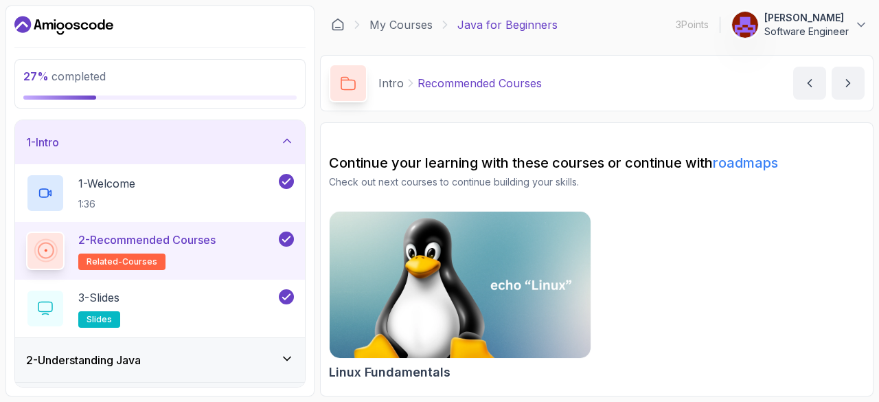
click at [415, 24] on link "My Courses" at bounding box center [400, 24] width 63 height 16
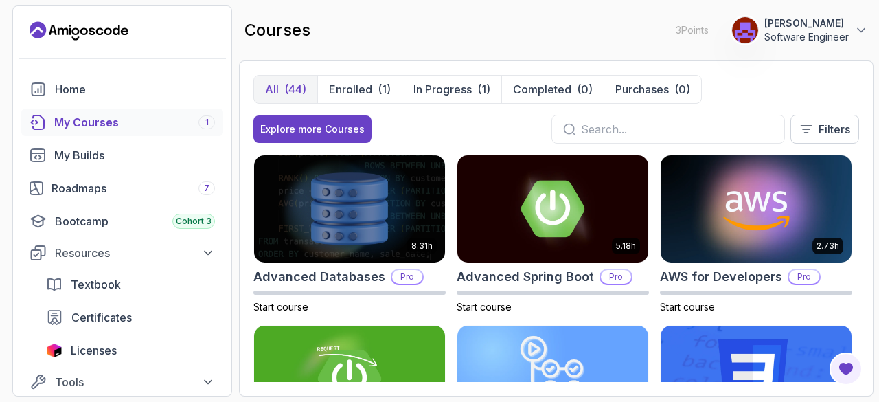
click at [137, 185] on div "Roadmaps 7" at bounding box center [132, 188] width 163 height 16
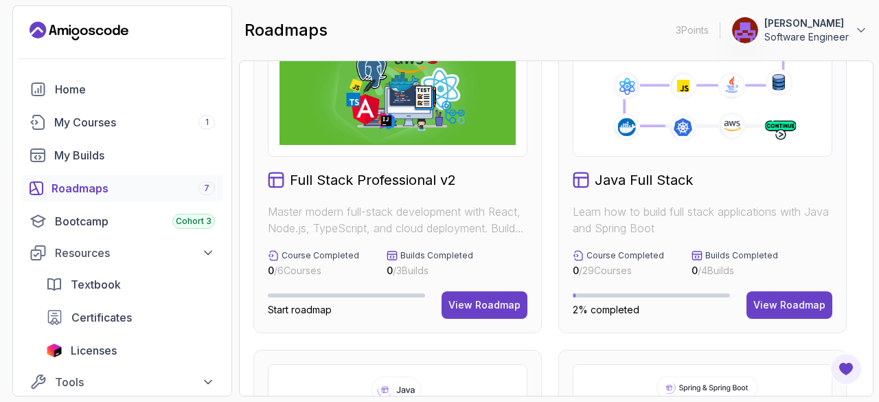
scroll to position [73, 0]
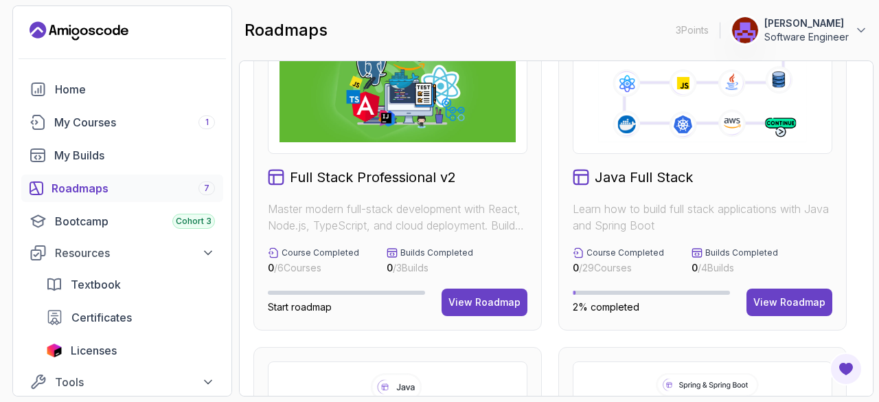
click at [500, 304] on div "View Roadmap" at bounding box center [484, 302] width 72 height 14
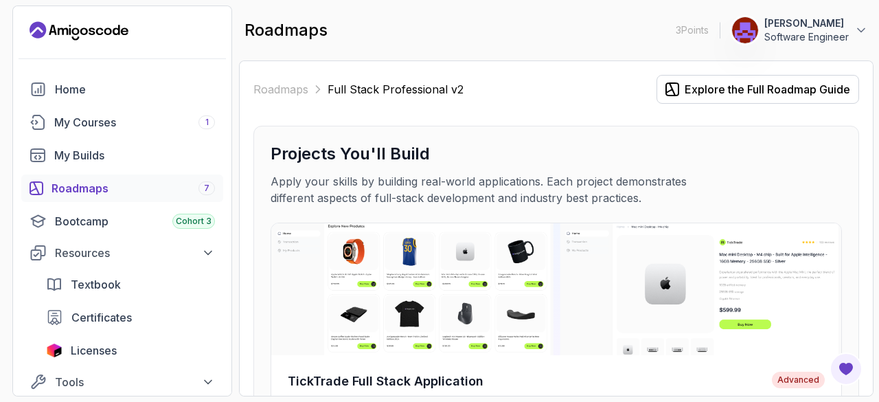
click at [758, 95] on div "Explore the Full Roadmap Guide" at bounding box center [766, 89] width 165 height 16
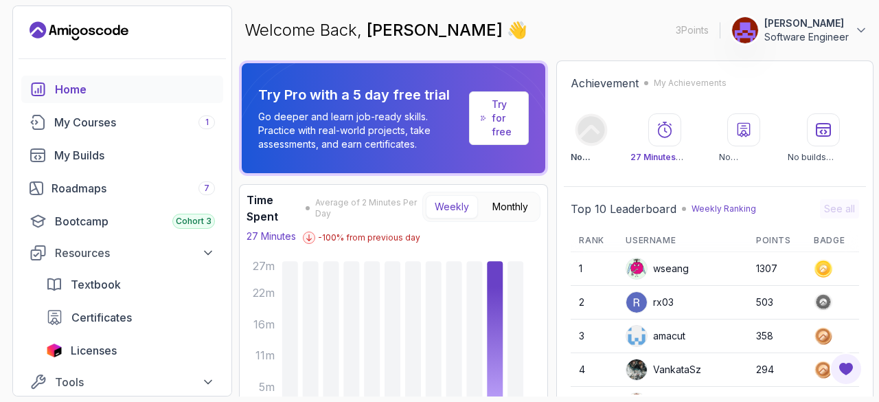
click at [97, 187] on div "Roadmaps 7" at bounding box center [132, 188] width 163 height 16
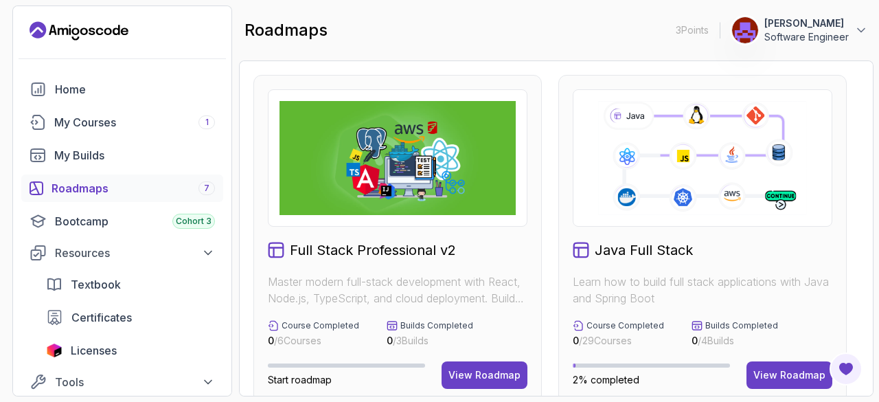
scroll to position [24, 0]
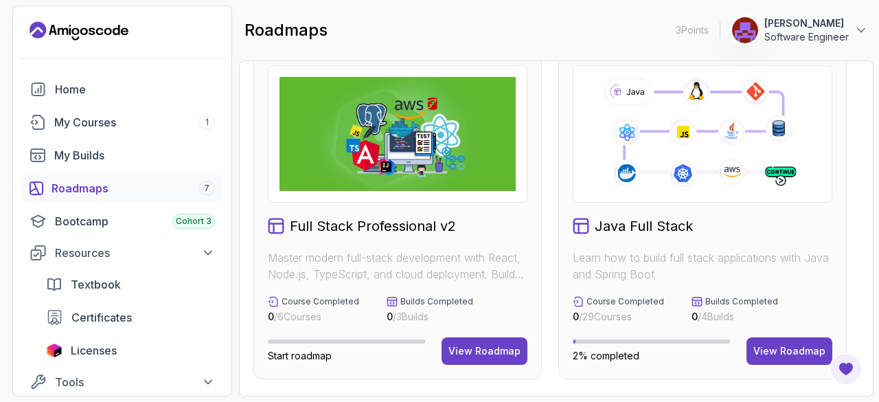
click at [807, 356] on div "View Roadmap" at bounding box center [789, 351] width 72 height 14
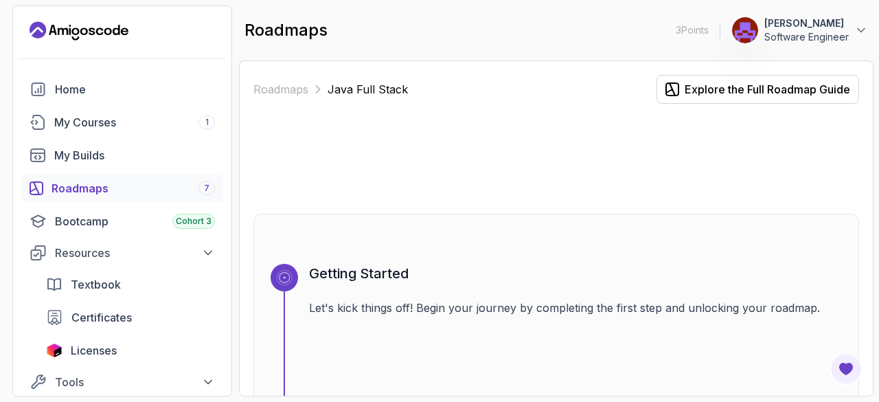
click at [769, 83] on div "Explore the Full Roadmap Guide" at bounding box center [766, 89] width 165 height 16
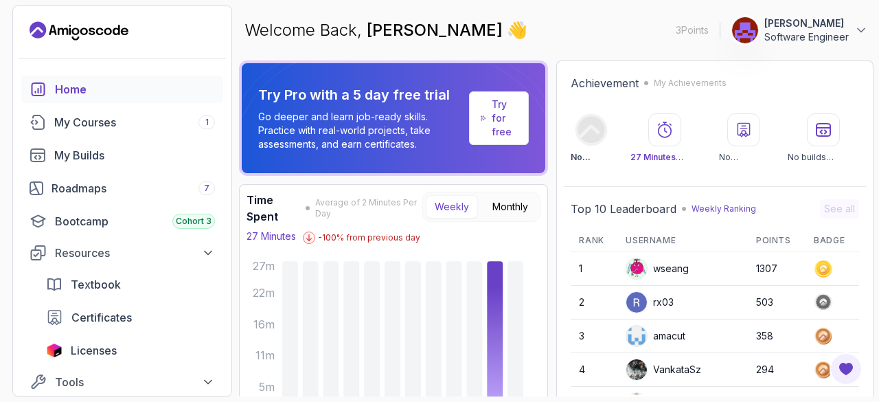
click at [161, 116] on div "My Courses 1" at bounding box center [134, 122] width 161 height 16
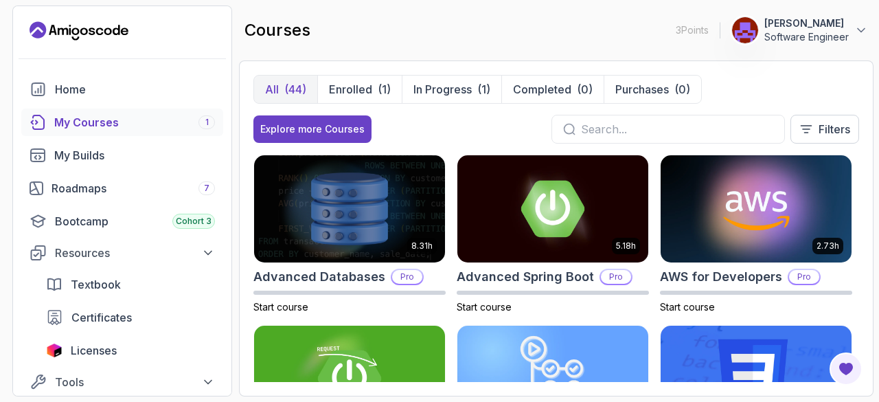
click at [616, 134] on input "text" at bounding box center [677, 129] width 192 height 16
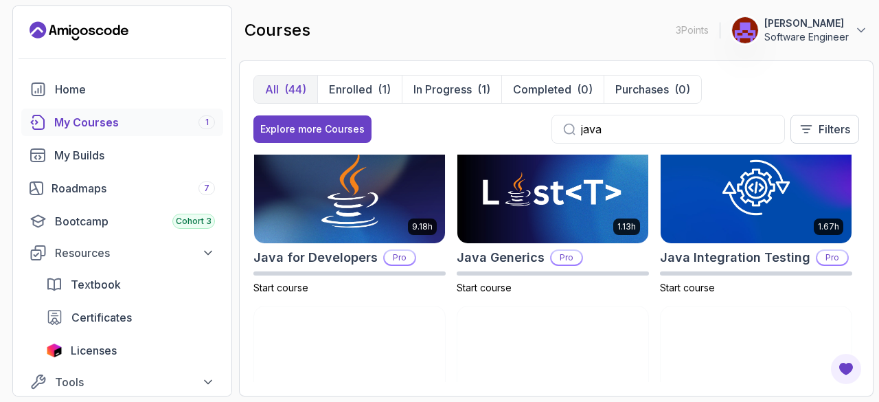
scroll to position [195, 0]
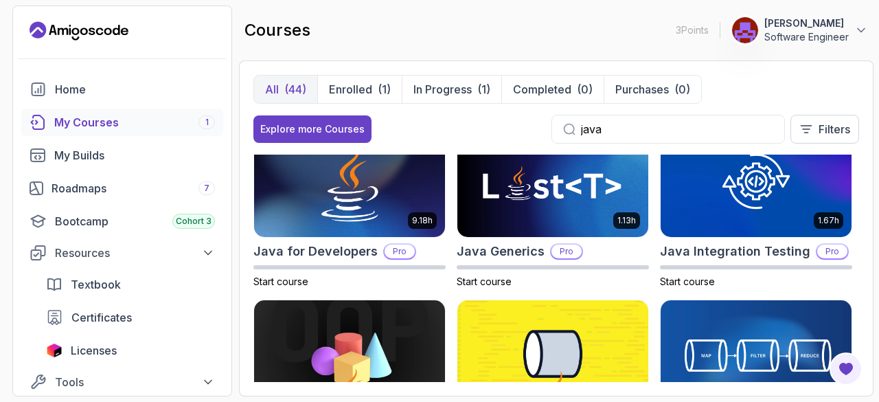
type input "java"
click at [391, 222] on img at bounding box center [349, 183] width 191 height 107
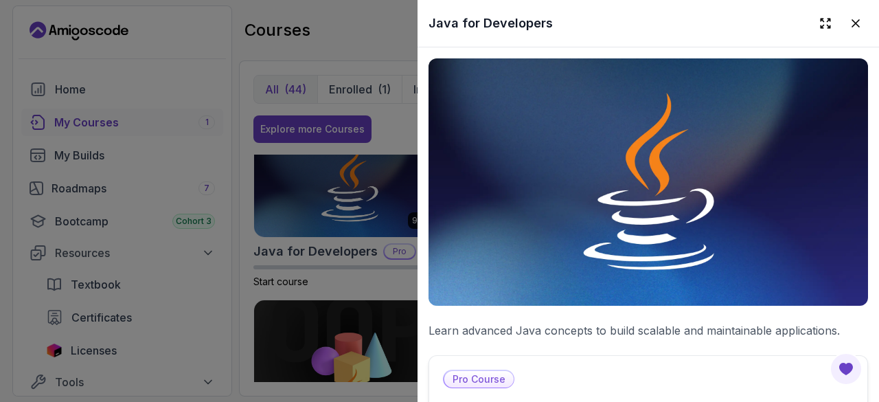
click at [495, 371] on p "Pro Course" at bounding box center [478, 379] width 69 height 16
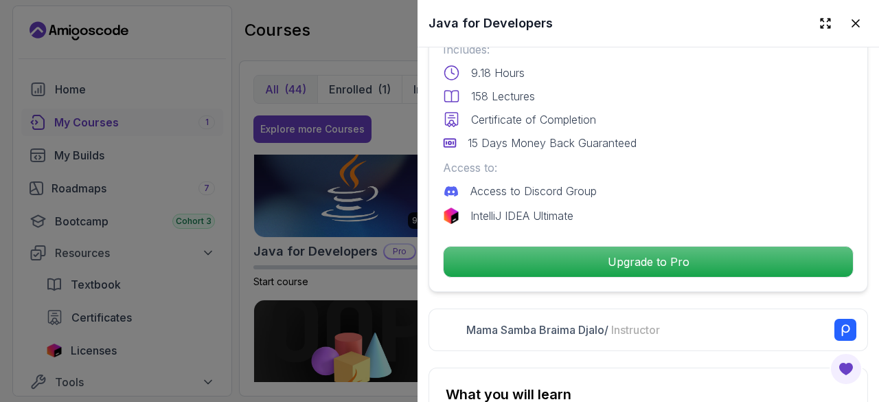
scroll to position [371, 0]
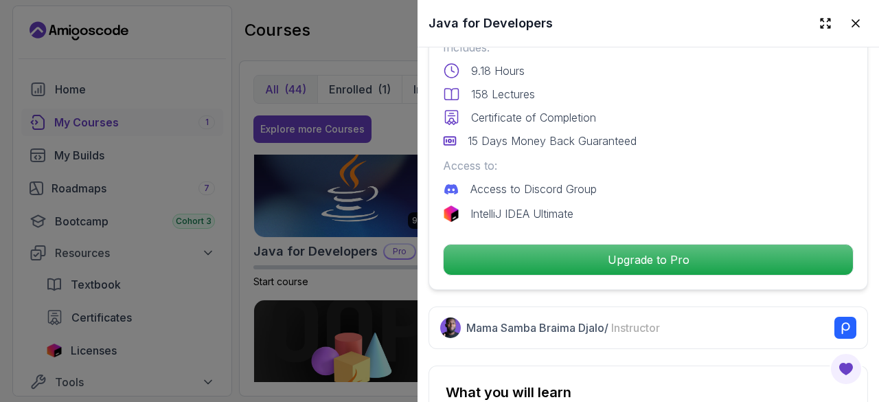
click at [848, 23] on icon at bounding box center [855, 23] width 14 height 14
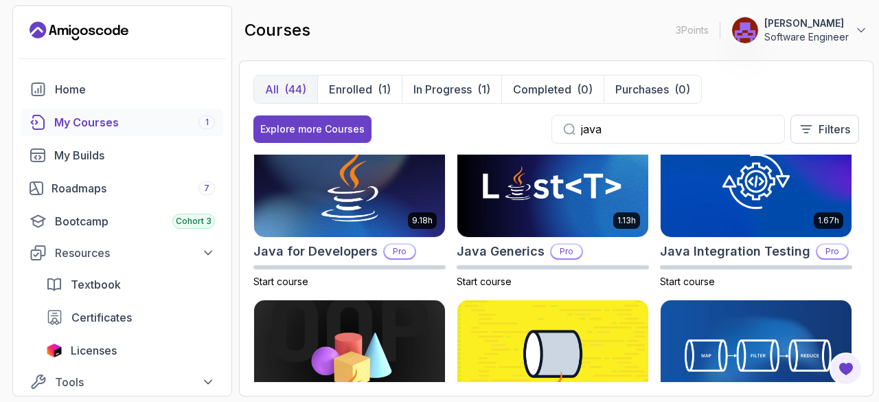
click at [459, 84] on p "In Progress" at bounding box center [442, 89] width 58 height 16
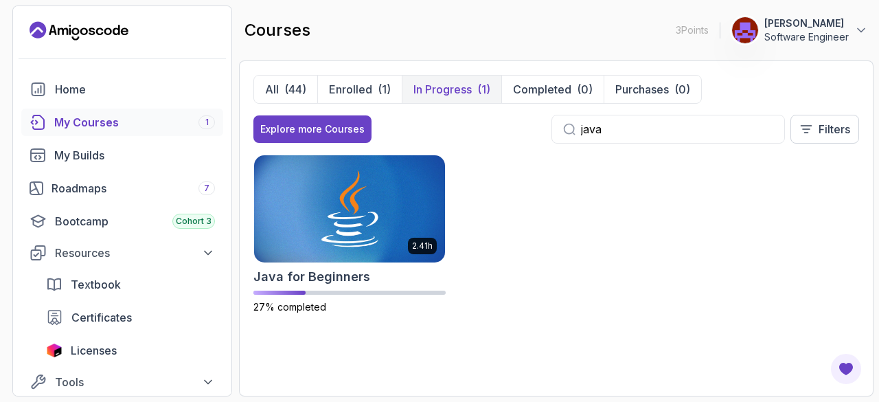
click at [354, 208] on img at bounding box center [349, 208] width 191 height 107
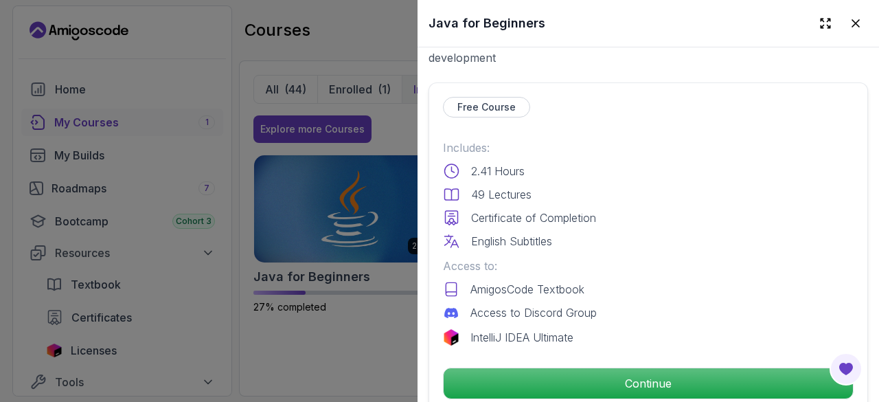
scroll to position [290, 0]
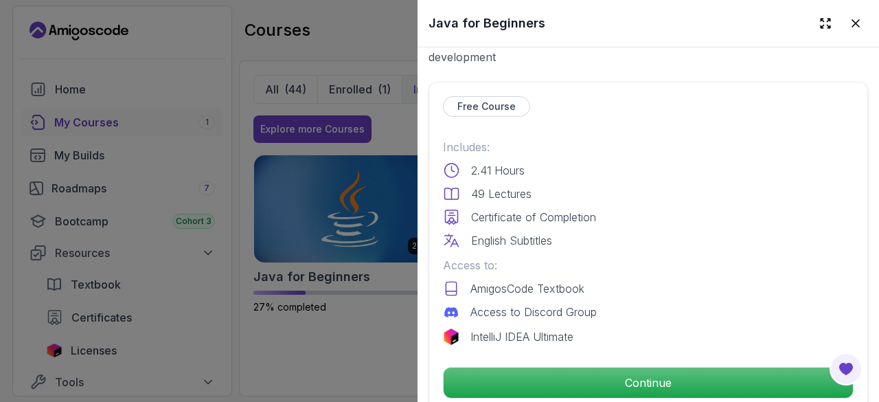
click at [625, 374] on p "Continue" at bounding box center [647, 382] width 409 height 30
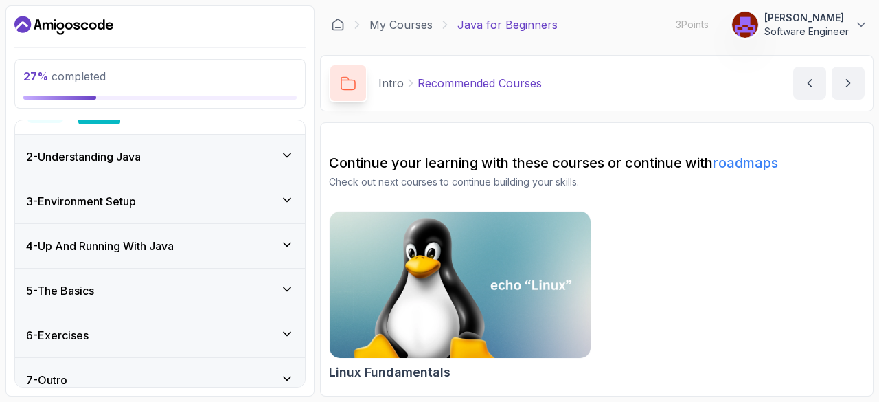
scroll to position [205, 0]
click at [290, 156] on icon at bounding box center [287, 154] width 14 height 14
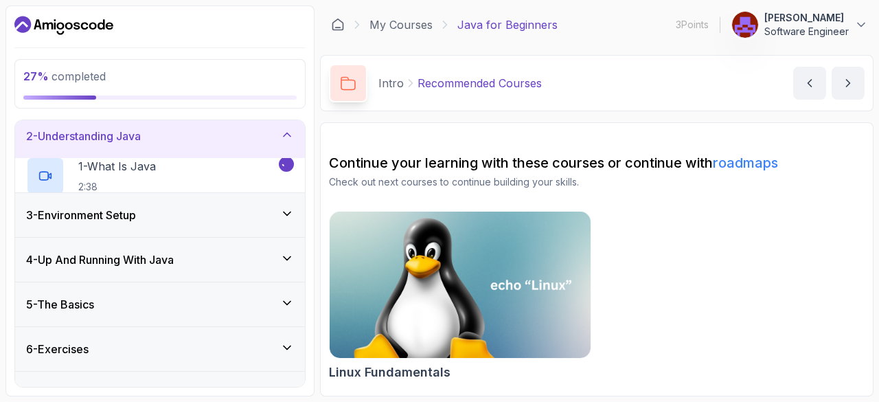
scroll to position [42, 0]
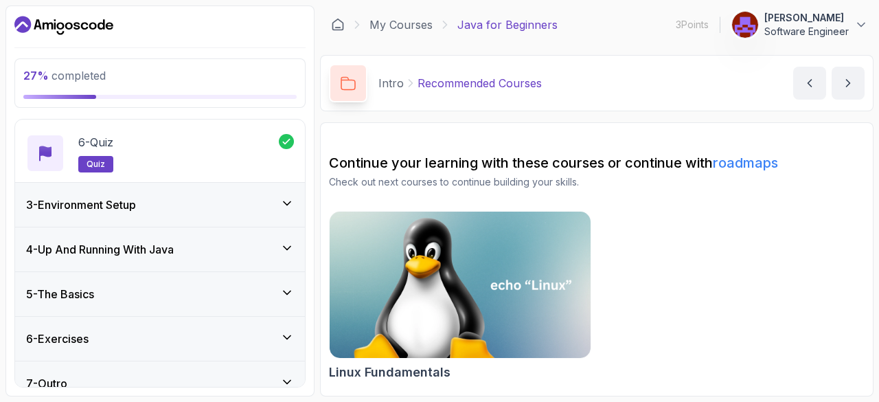
click at [211, 212] on div "3 - Environment Setup" at bounding box center [160, 205] width 290 height 44
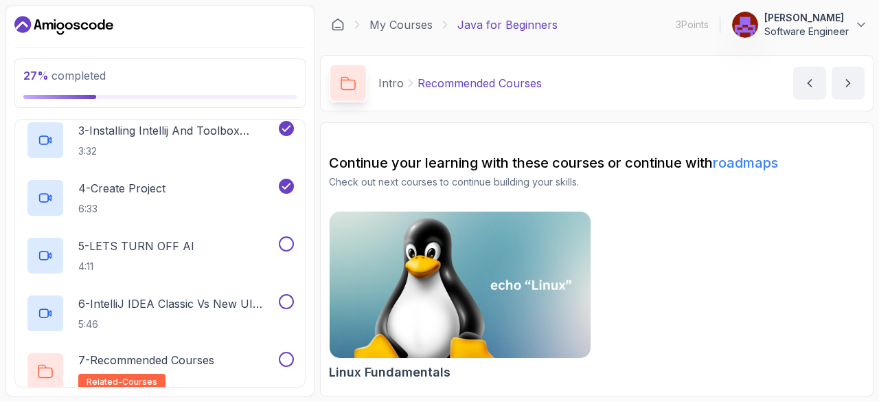
scroll to position [257, 0]
click at [170, 244] on p "5 - LETS TURN OFF AI" at bounding box center [136, 245] width 116 height 16
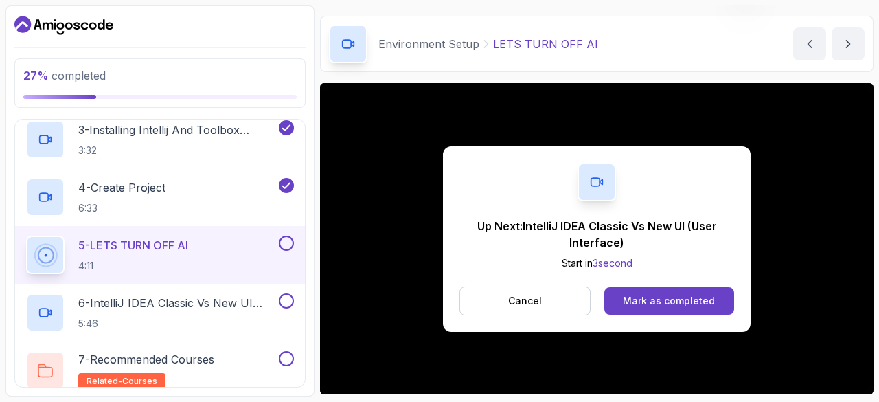
scroll to position [132, 0]
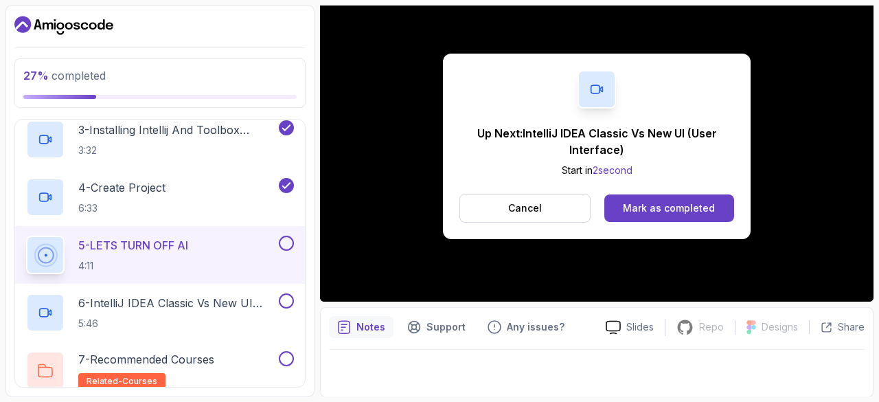
click at [656, 210] on div "Mark as completed" at bounding box center [669, 208] width 92 height 14
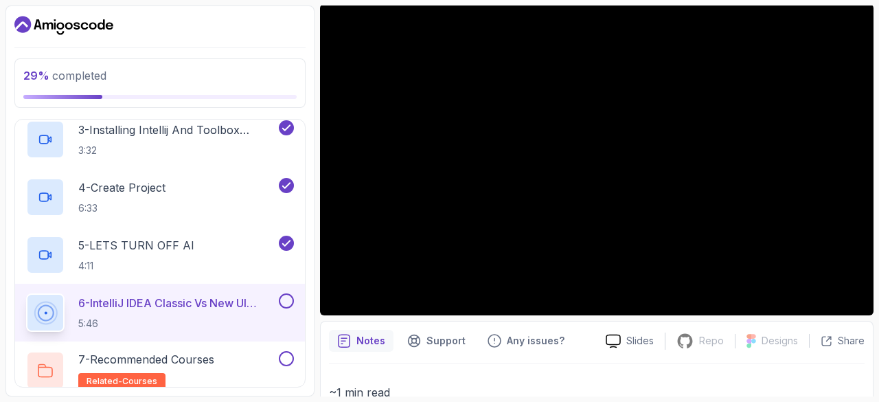
scroll to position [119, 0]
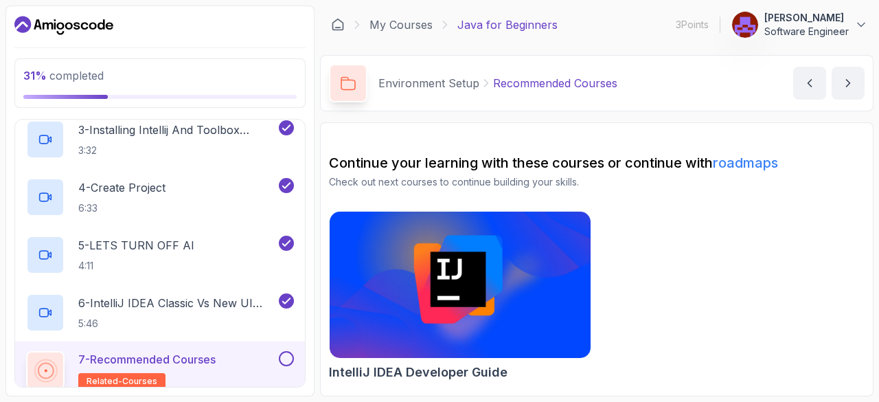
click at [498, 258] on img at bounding box center [459, 284] width 261 height 146
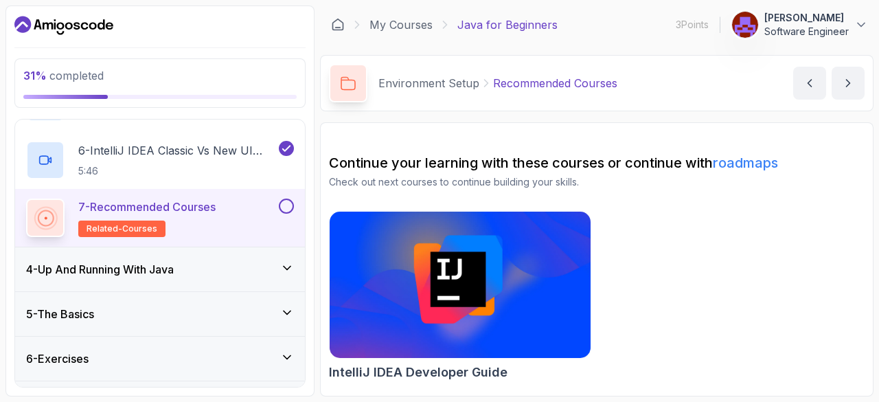
scroll to position [415, 0]
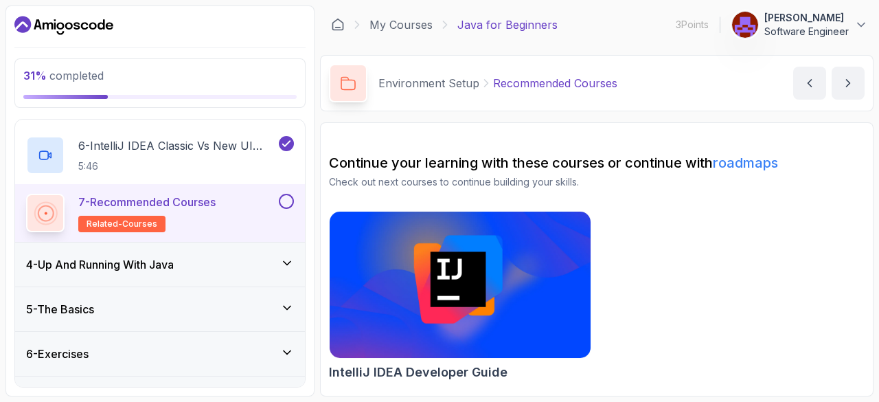
click at [205, 207] on p "7 - Recommended Courses" at bounding box center [146, 202] width 137 height 16
click at [287, 200] on button at bounding box center [286, 201] width 15 height 15
click at [287, 260] on icon at bounding box center [287, 263] width 14 height 14
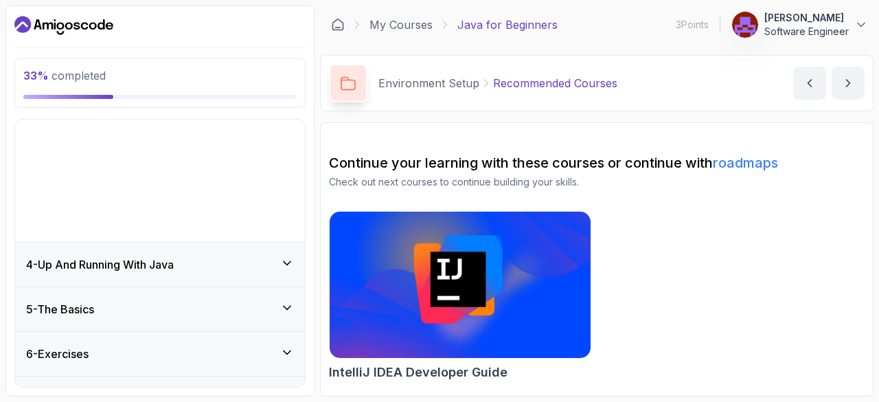
scroll to position [42, 0]
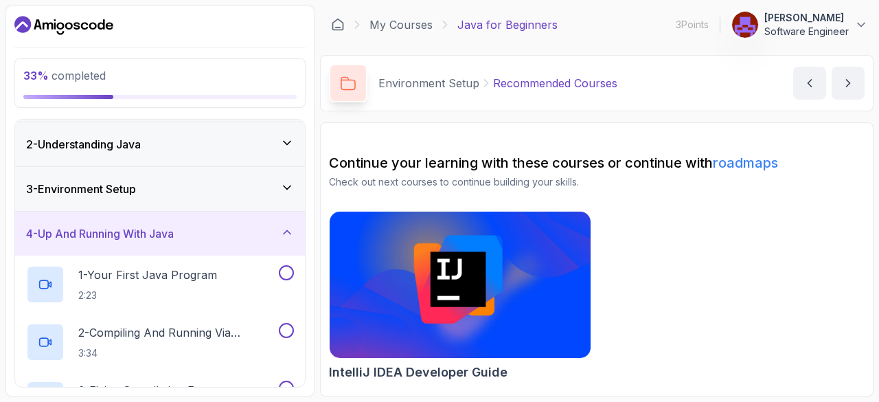
click at [769, 163] on link "roadmaps" at bounding box center [745, 162] width 65 height 16
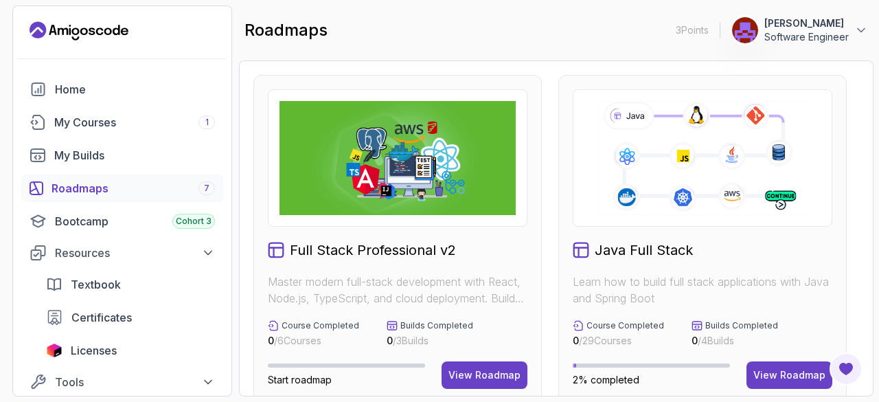
scroll to position [341, 0]
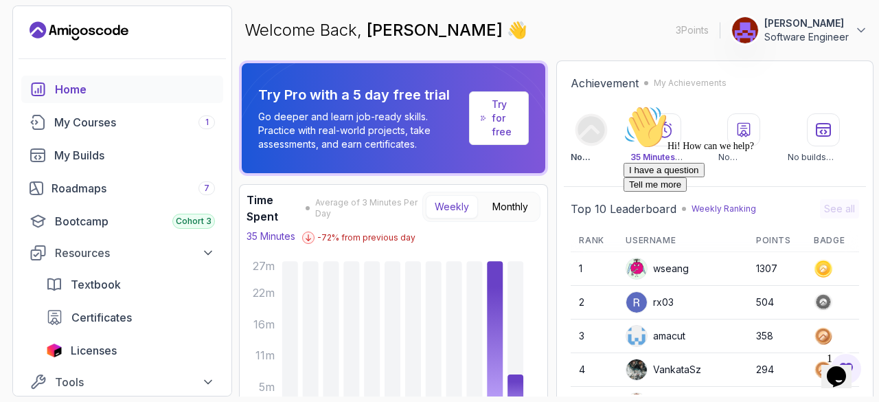
click at [116, 123] on div "My Courses 1" at bounding box center [134, 122] width 161 height 16
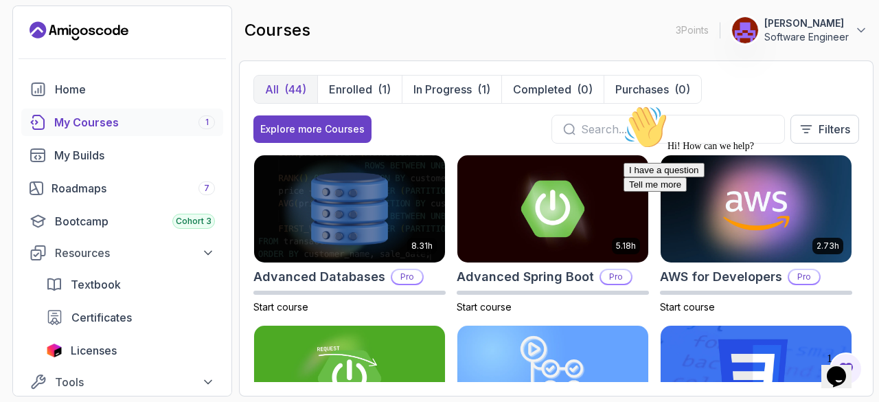
click at [459, 86] on p "In Progress" at bounding box center [442, 89] width 58 height 16
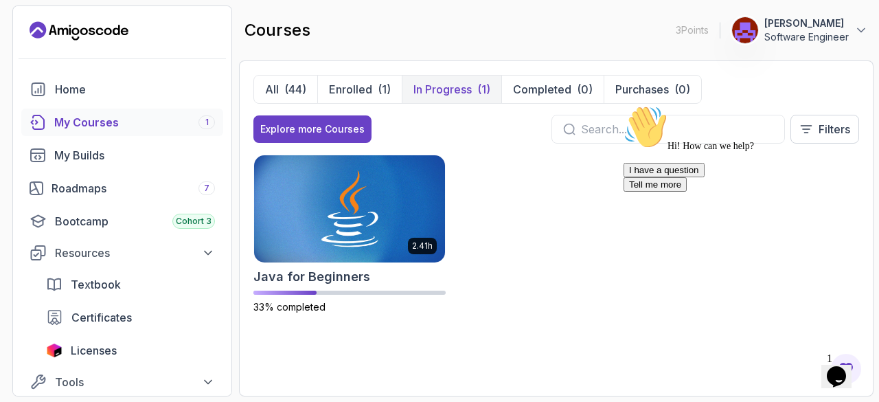
click at [351, 227] on img at bounding box center [349, 208] width 191 height 107
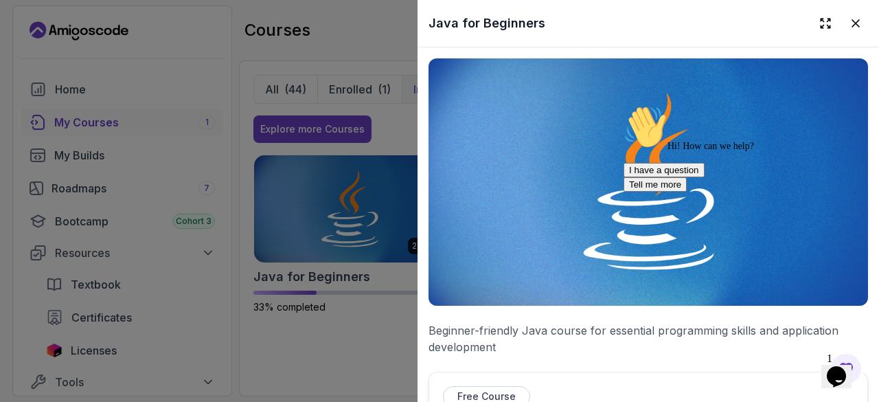
scroll to position [316, 0]
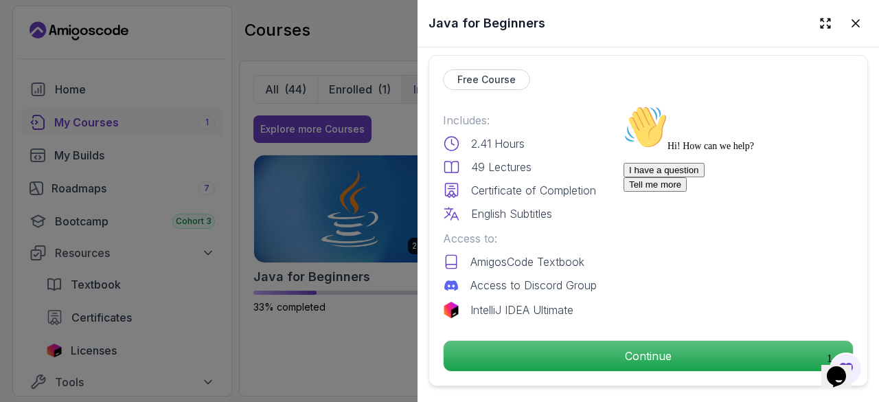
click at [585, 356] on p "Continue" at bounding box center [647, 355] width 409 height 30
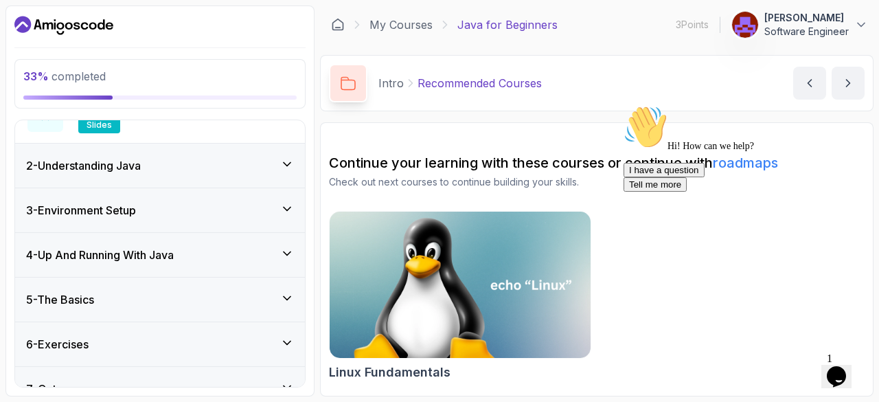
scroll to position [195, 0]
click at [286, 157] on icon at bounding box center [287, 164] width 14 height 14
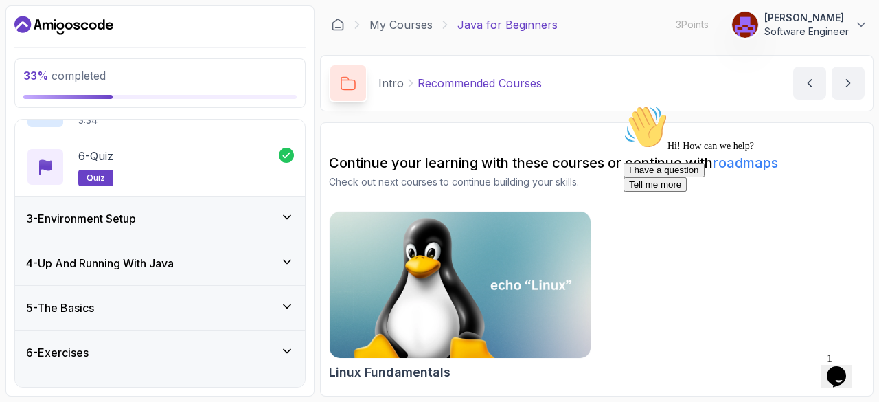
scroll to position [360, 0]
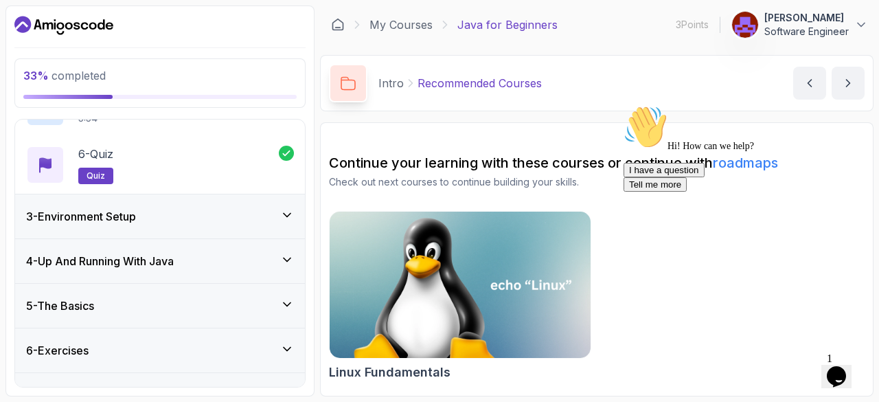
click at [283, 208] on icon at bounding box center [287, 215] width 14 height 14
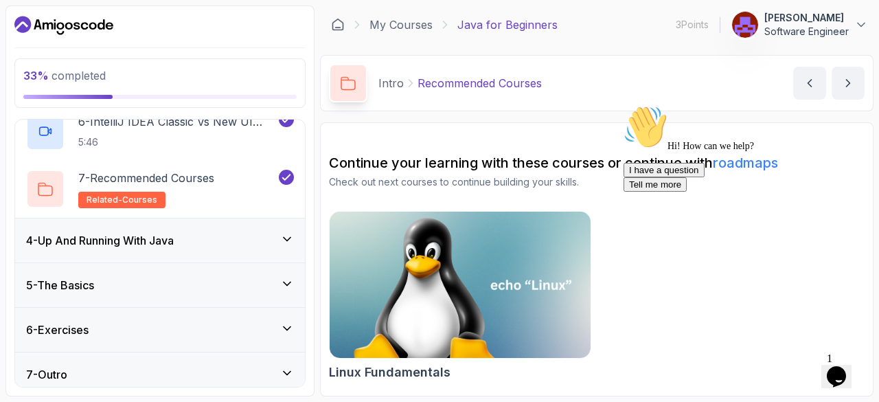
scroll to position [446, 0]
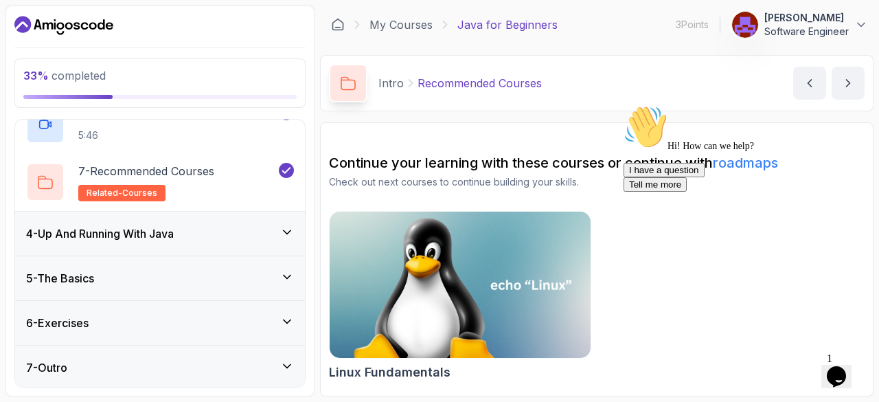
click at [290, 229] on icon at bounding box center [287, 232] width 14 height 14
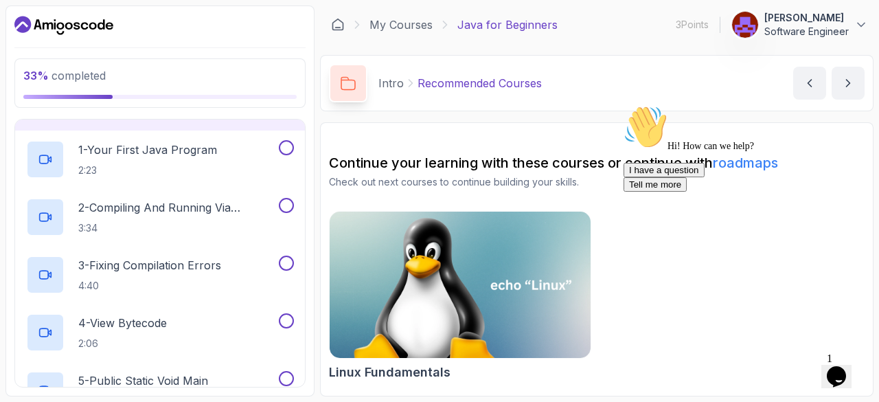
scroll to position [156, 0]
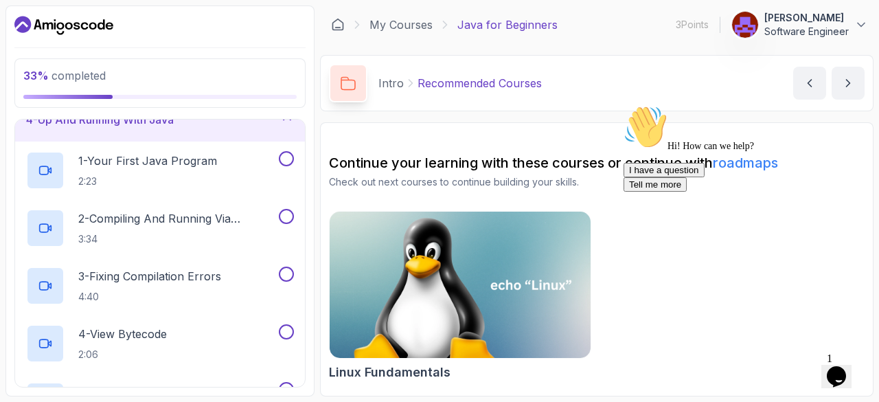
click at [173, 164] on p "1 - Your First Java Program" at bounding box center [147, 160] width 139 height 16
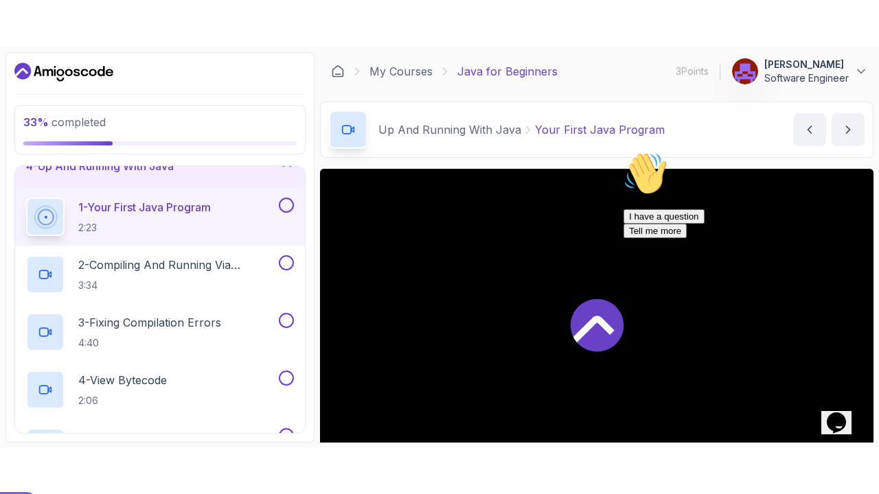
scroll to position [132, 0]
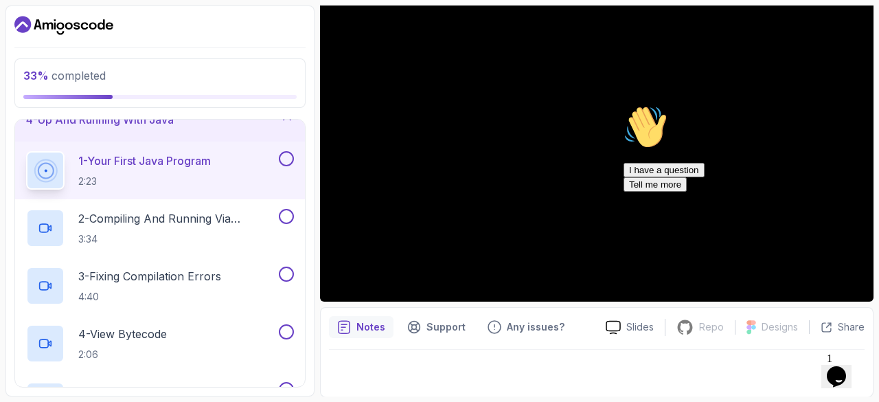
click at [623, 105] on icon "Chat attention grabber" at bounding box center [623, 105] width 0 height 0
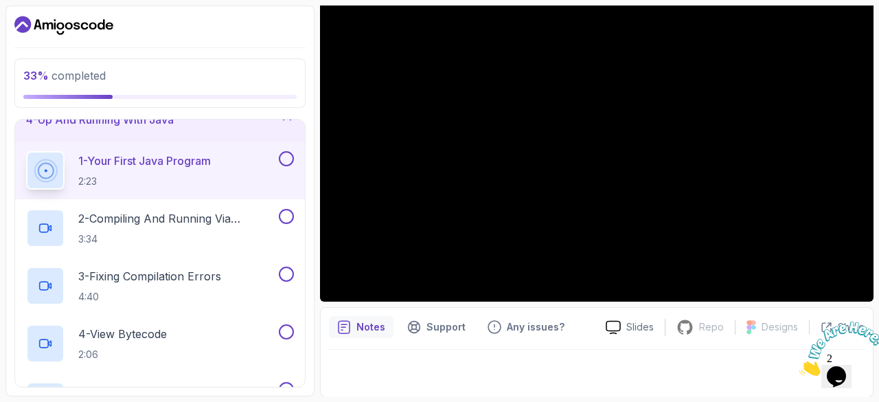
scroll to position [39, 0]
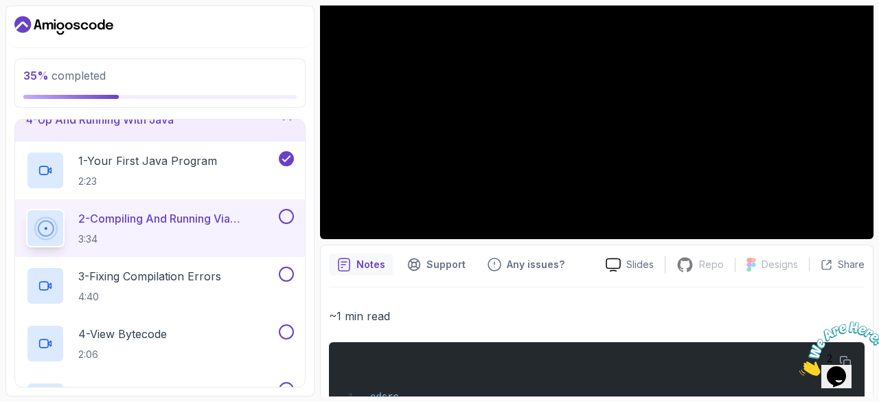
scroll to position [208, 0]
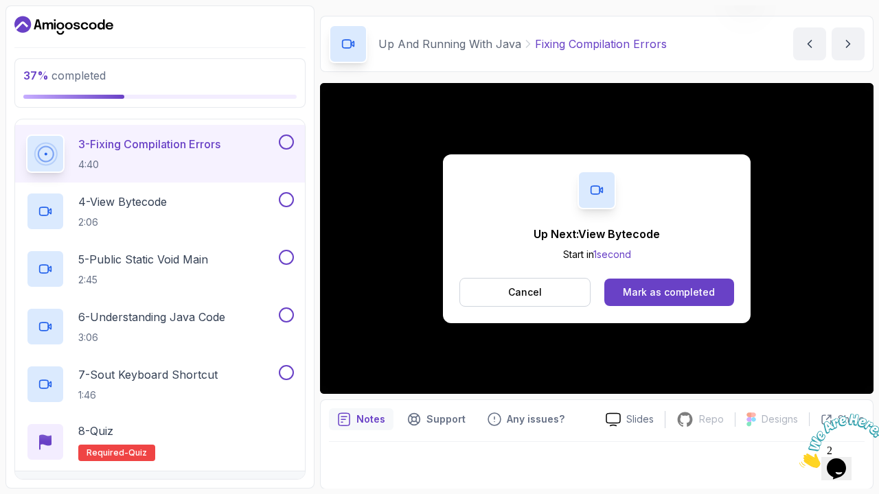
scroll to position [132, 0]
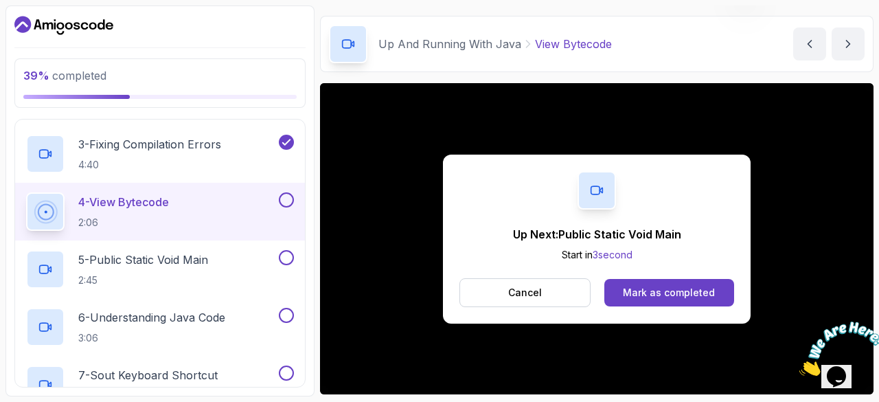
scroll to position [132, 0]
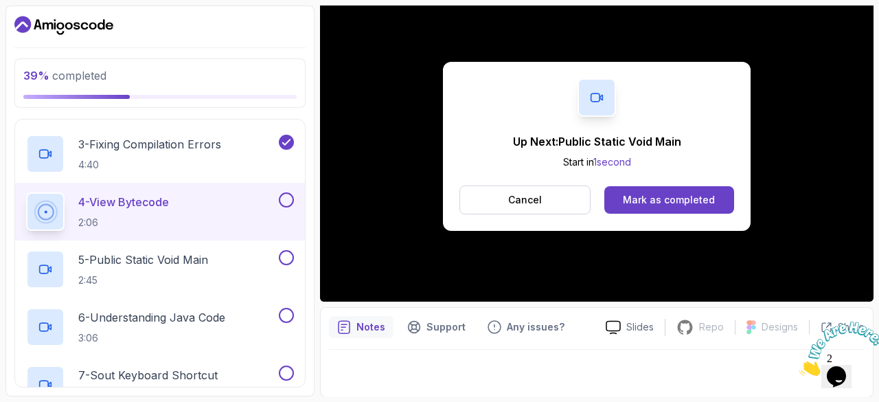
click at [673, 197] on div "Mark as completed" at bounding box center [669, 200] width 92 height 14
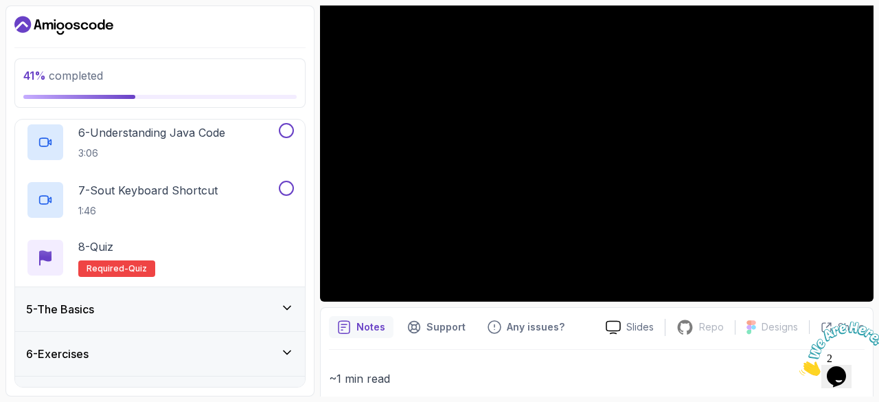
scroll to position [500, 0]
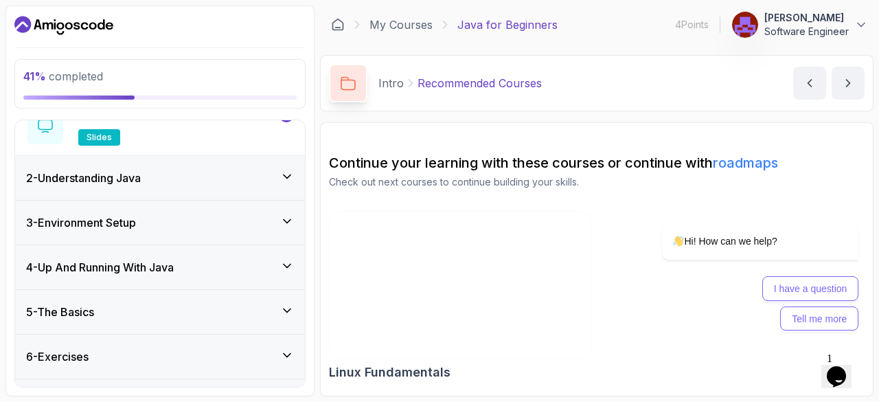
scroll to position [183, 0]
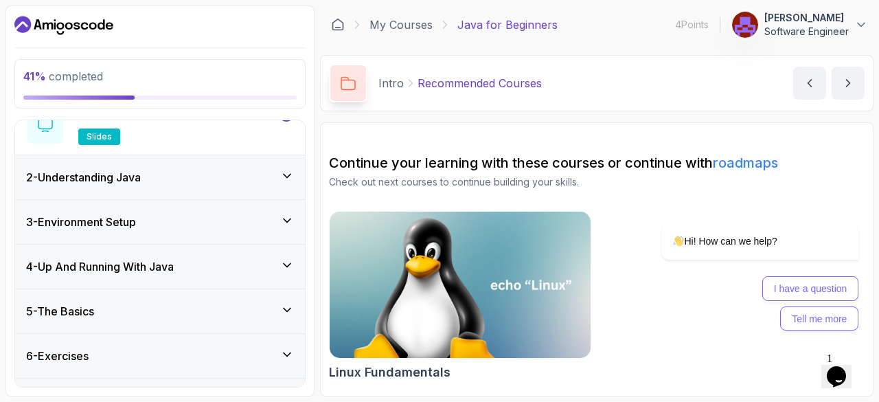
click at [261, 218] on div "3 - Environment Setup" at bounding box center [160, 221] width 268 height 16
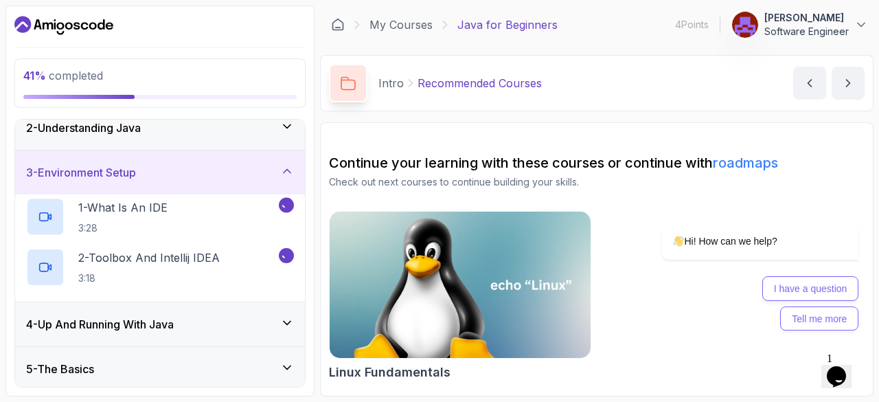
scroll to position [42, 0]
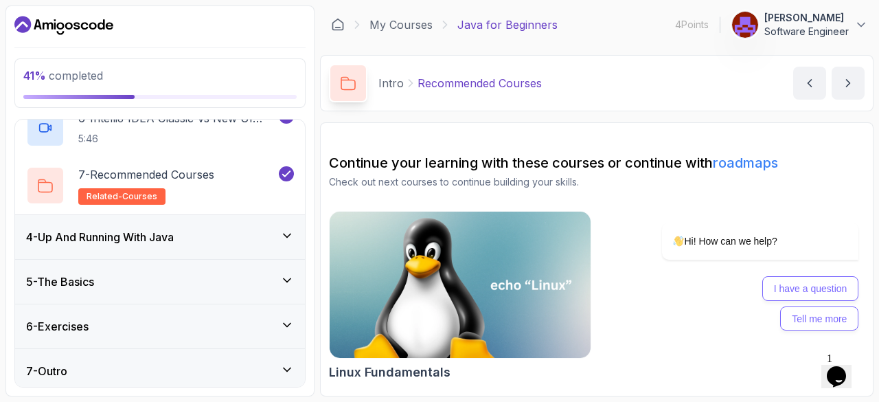
click at [203, 236] on div "4 - Up And Running With Java" at bounding box center [160, 237] width 268 height 16
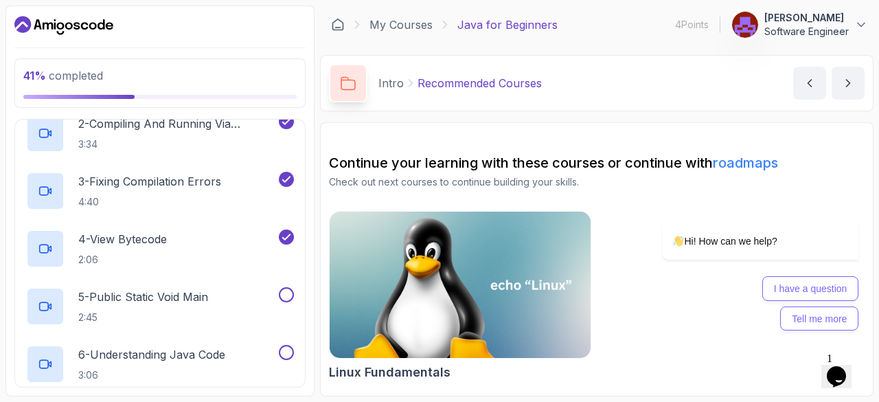
scroll to position [255, 0]
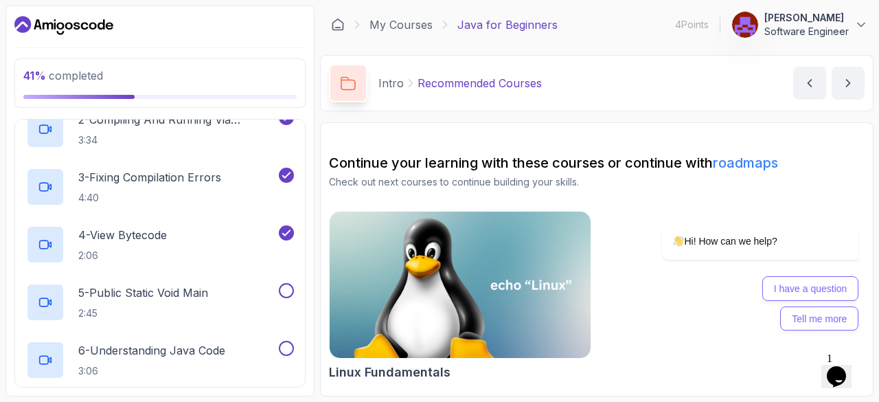
click at [189, 291] on p "5 - Public Static Void Main" at bounding box center [143, 292] width 130 height 16
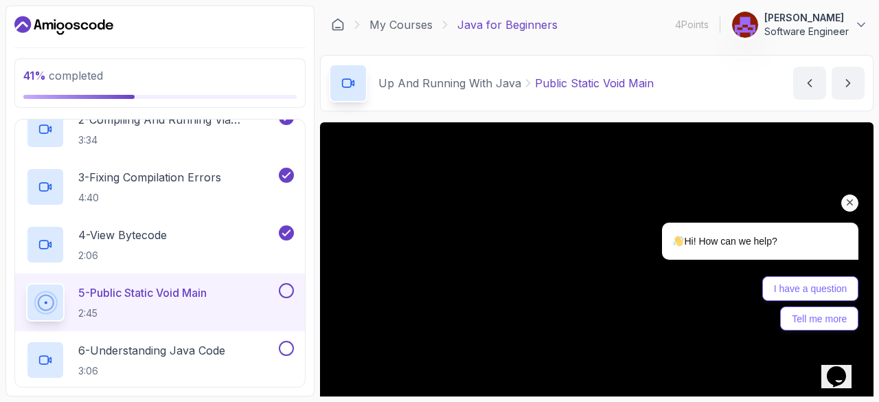
click at [855, 205] on icon "Chat attention grabber" at bounding box center [850, 202] width 12 height 12
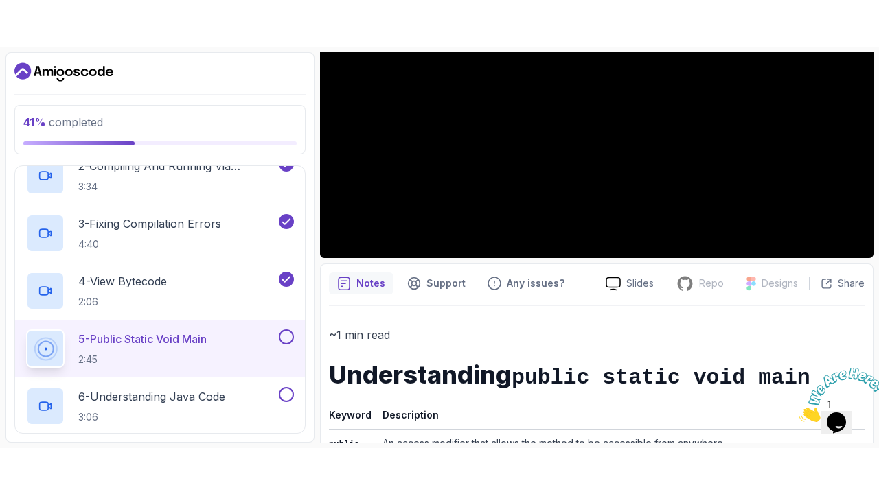
scroll to position [224, 0]
